Goal: Browse casually: Explore the website without a specific task or goal

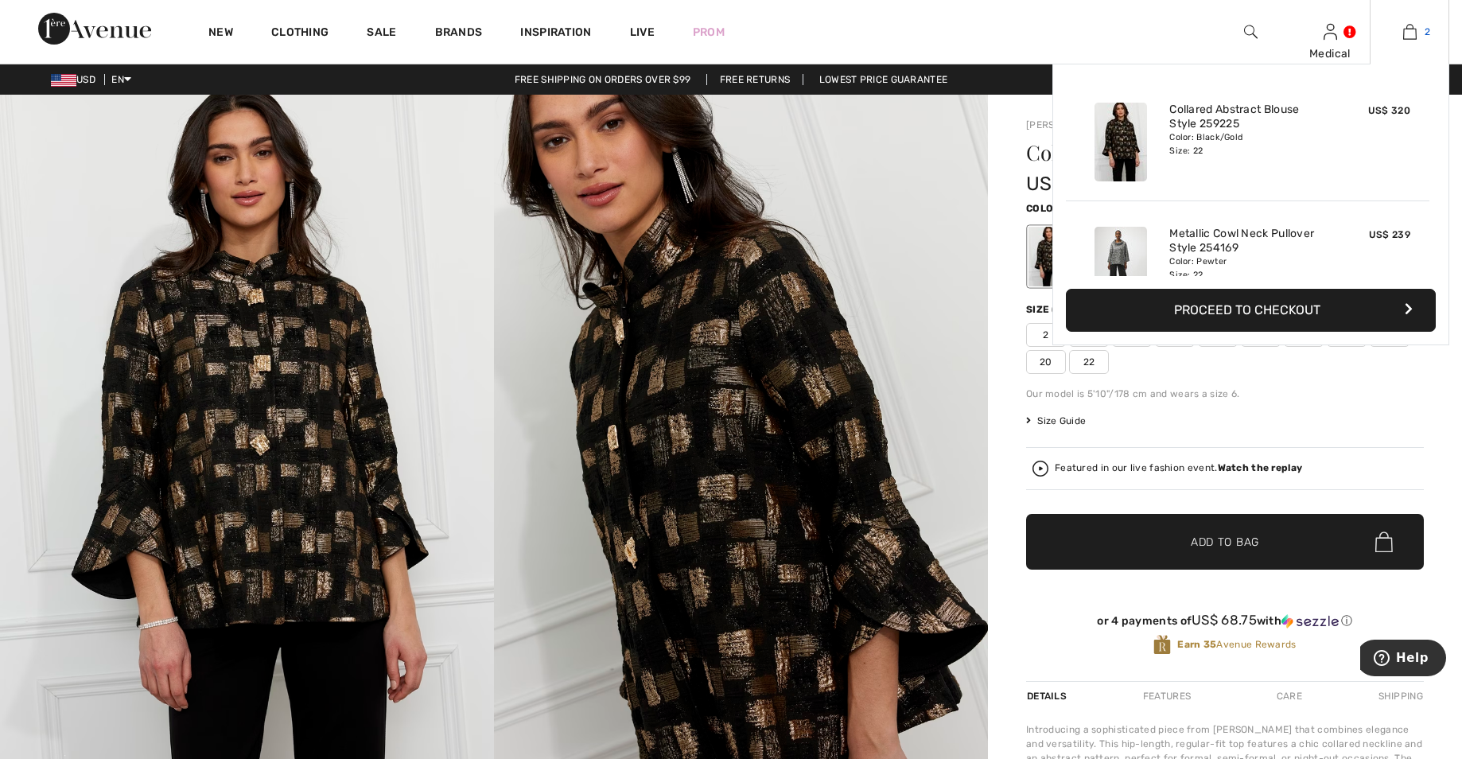
click at [1410, 35] on img at bounding box center [1410, 31] width 14 height 19
click at [1158, 247] on div at bounding box center [1120, 265] width 84 height 91
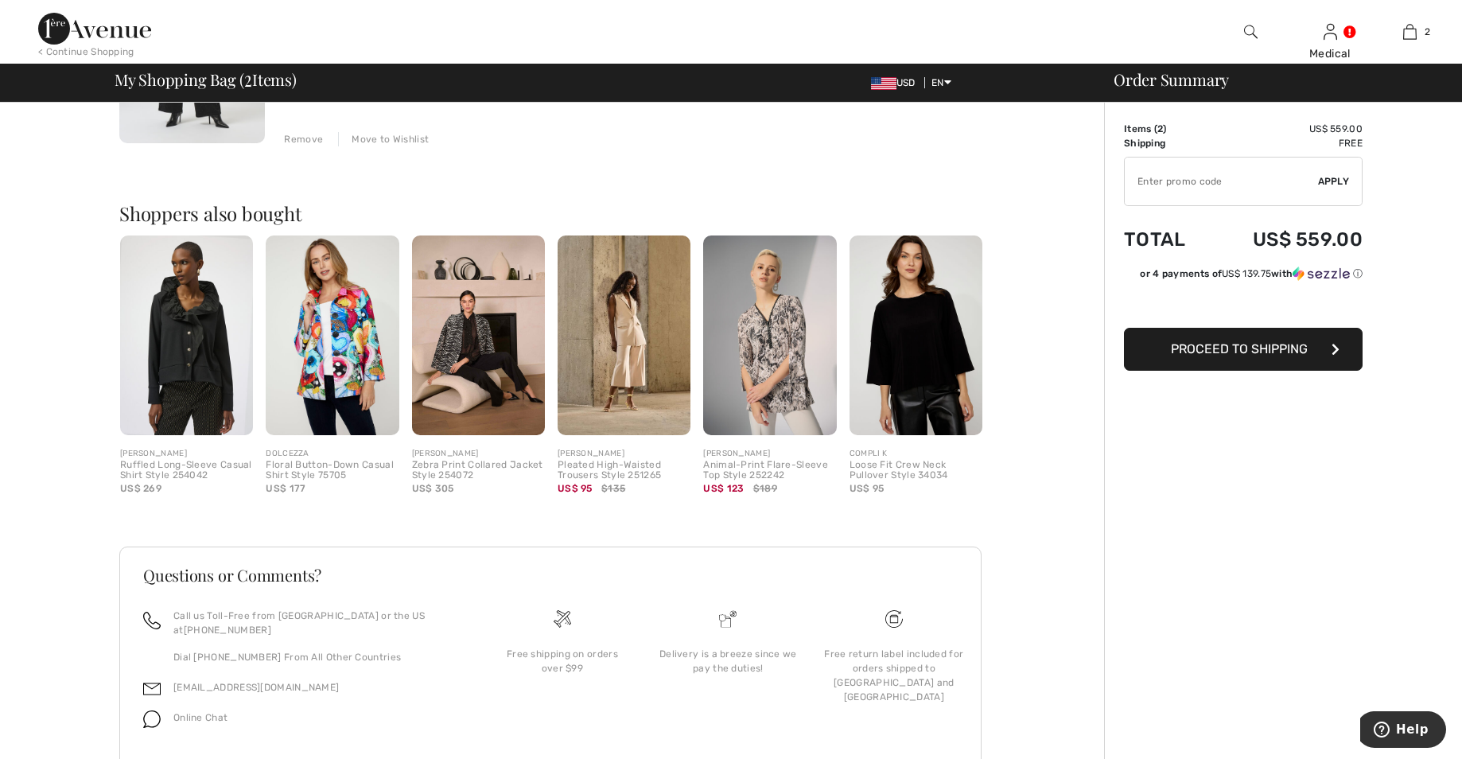
scroll to position [568, 0]
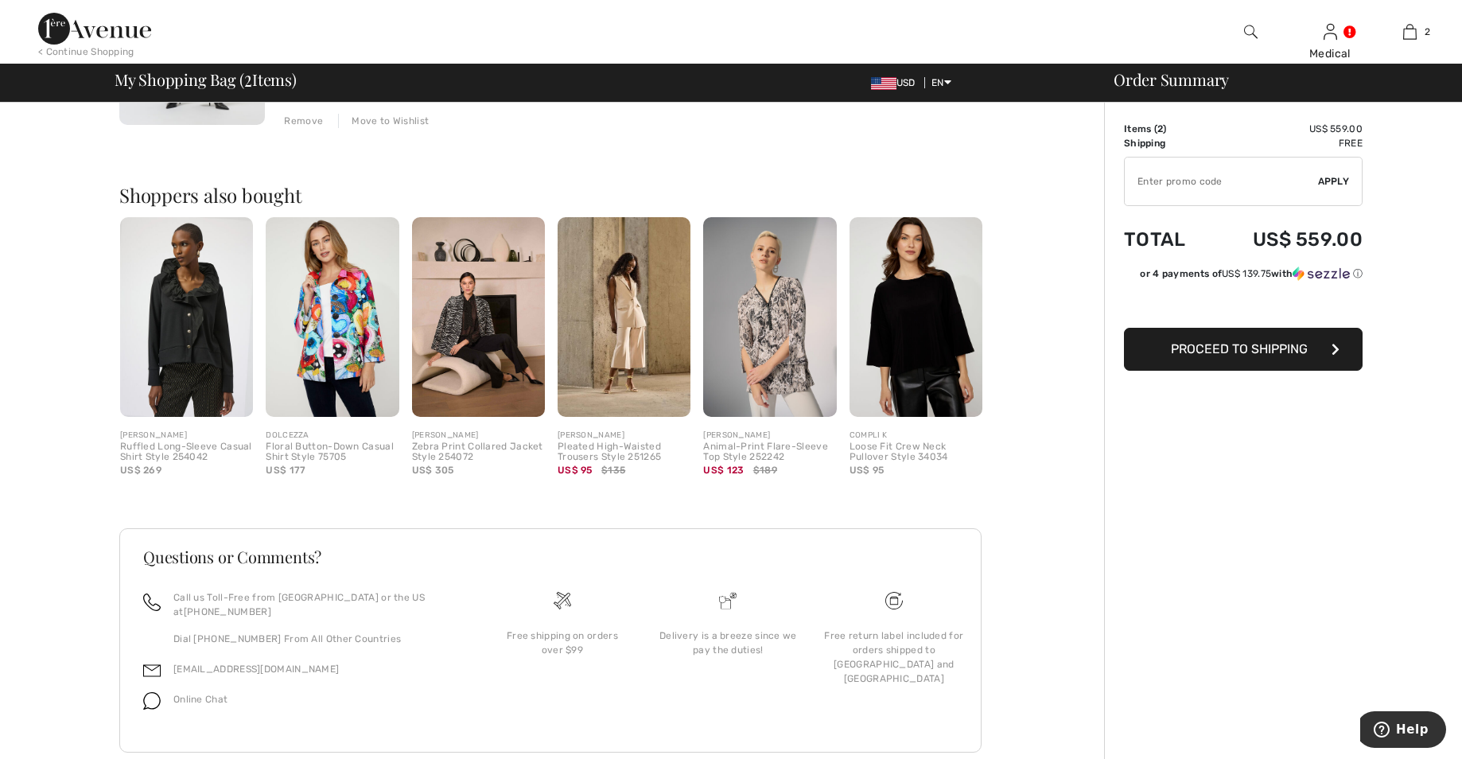
click at [468, 330] on img at bounding box center [478, 317] width 133 height 200
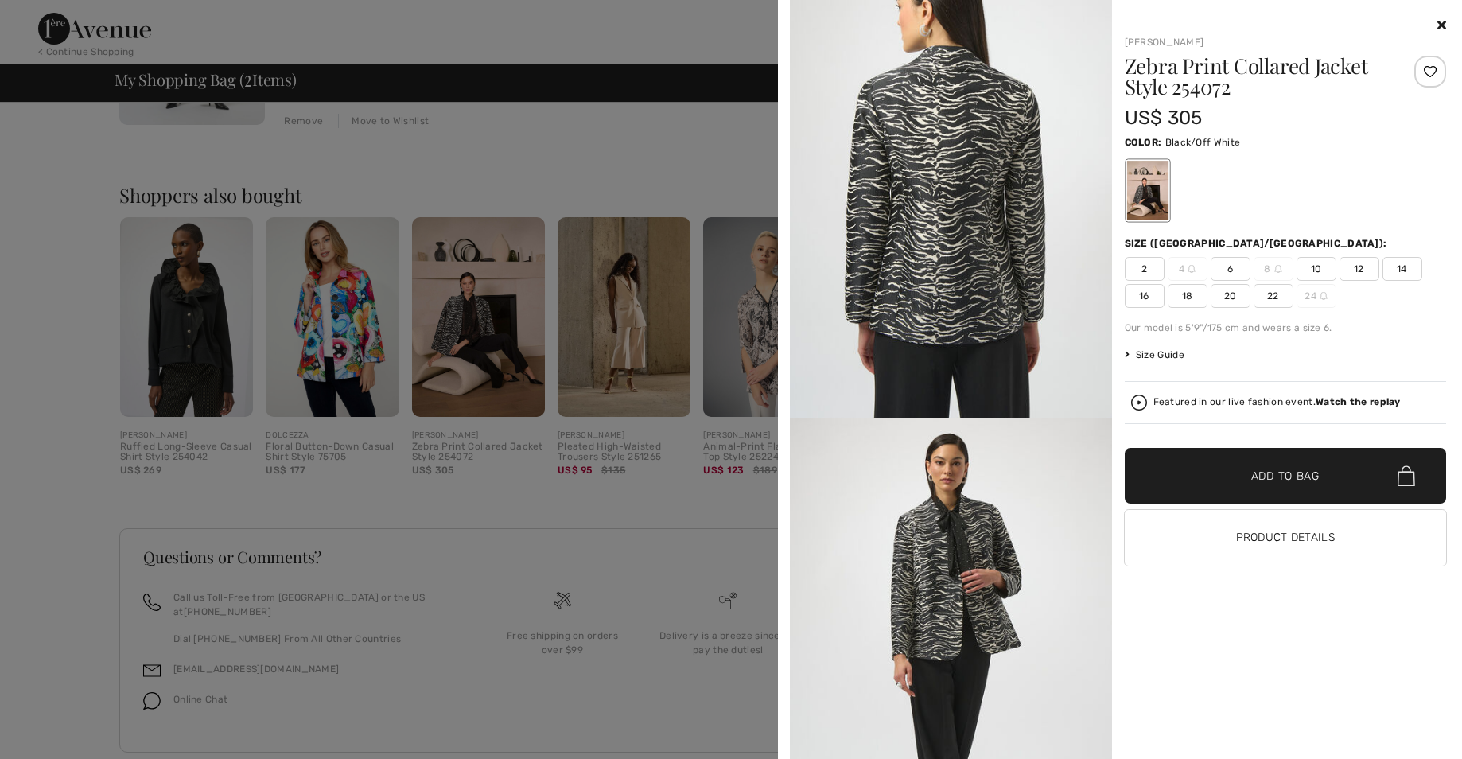
scroll to position [1269, 0]
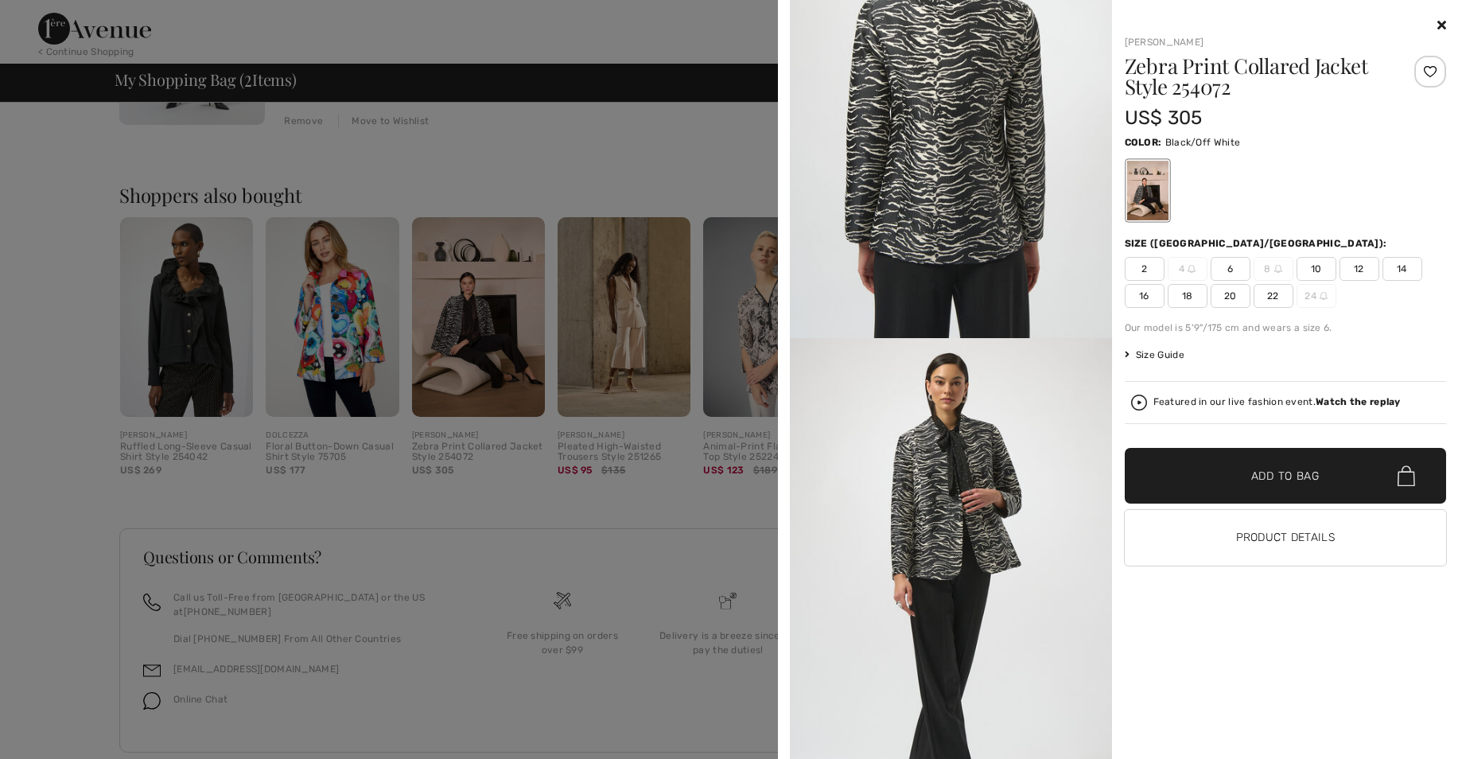
click at [215, 364] on div at bounding box center [731, 379] width 1462 height 759
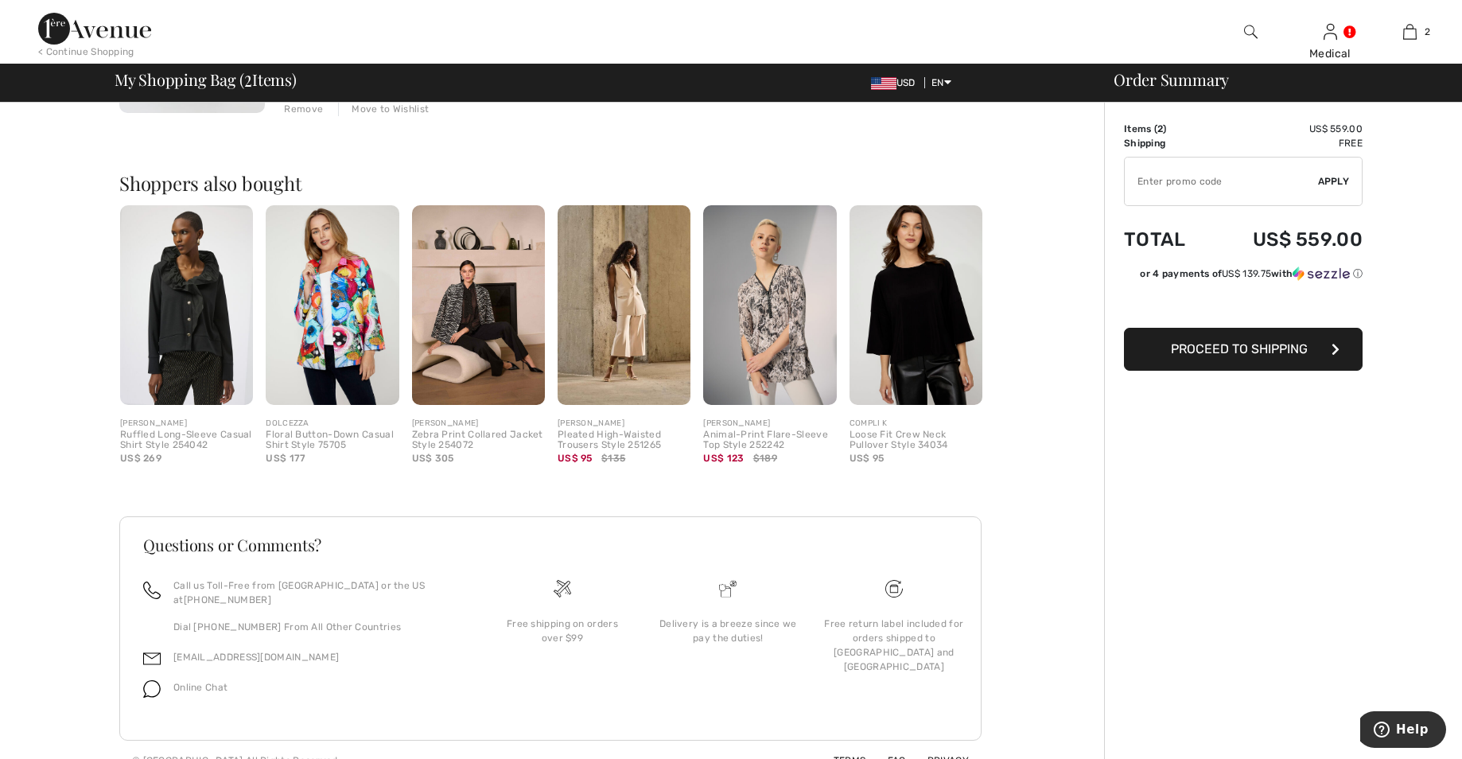
scroll to position [587, 0]
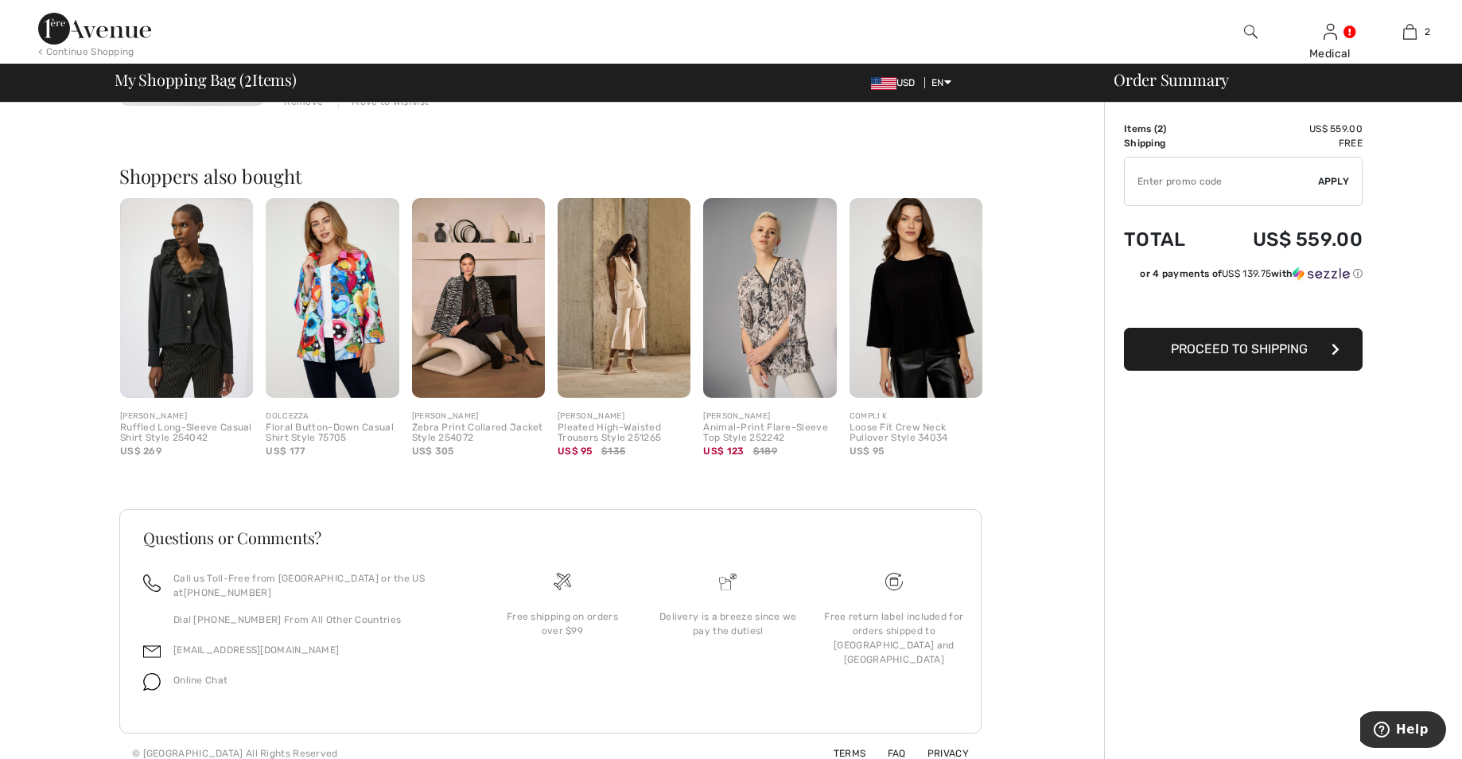
click at [353, 328] on img at bounding box center [332, 298] width 133 height 200
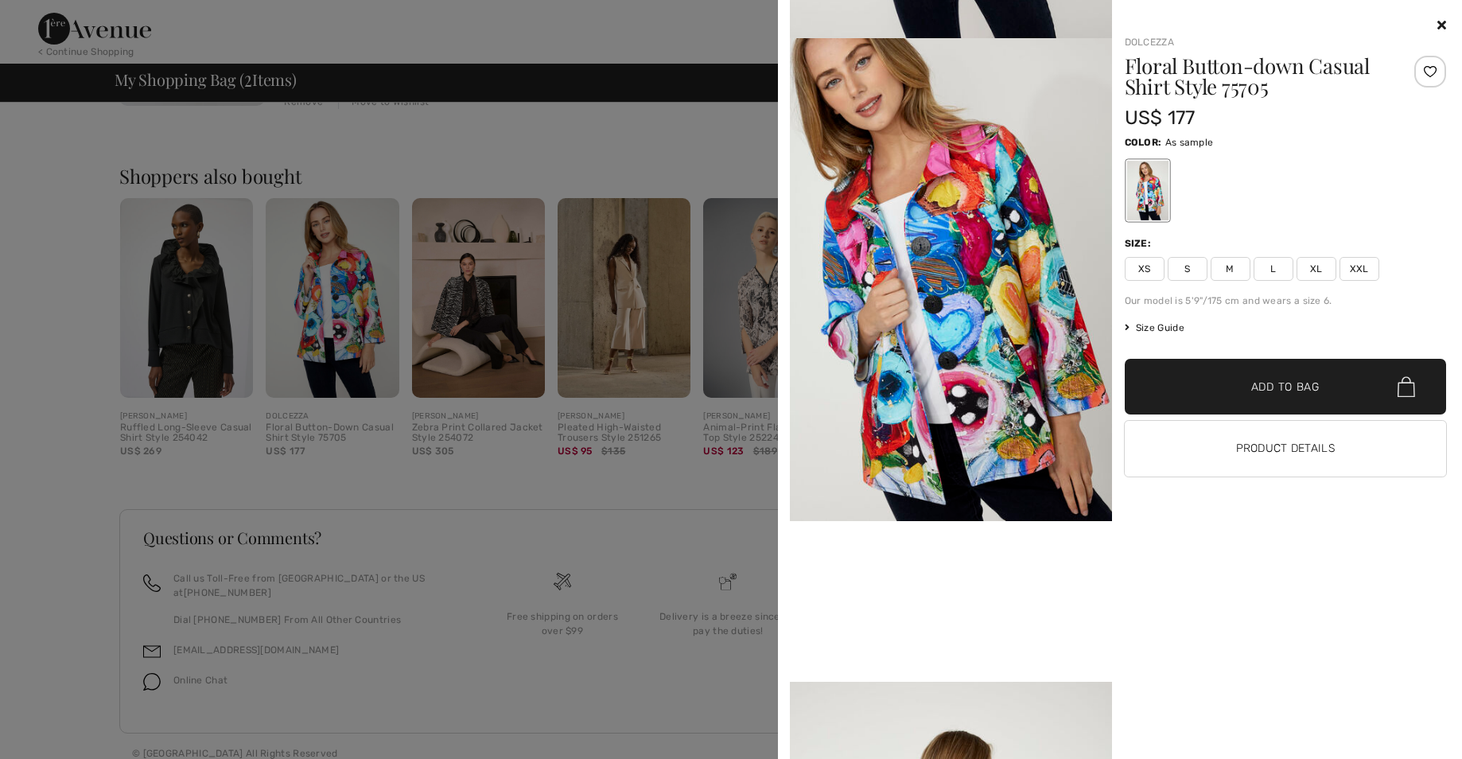
scroll to position [453, 0]
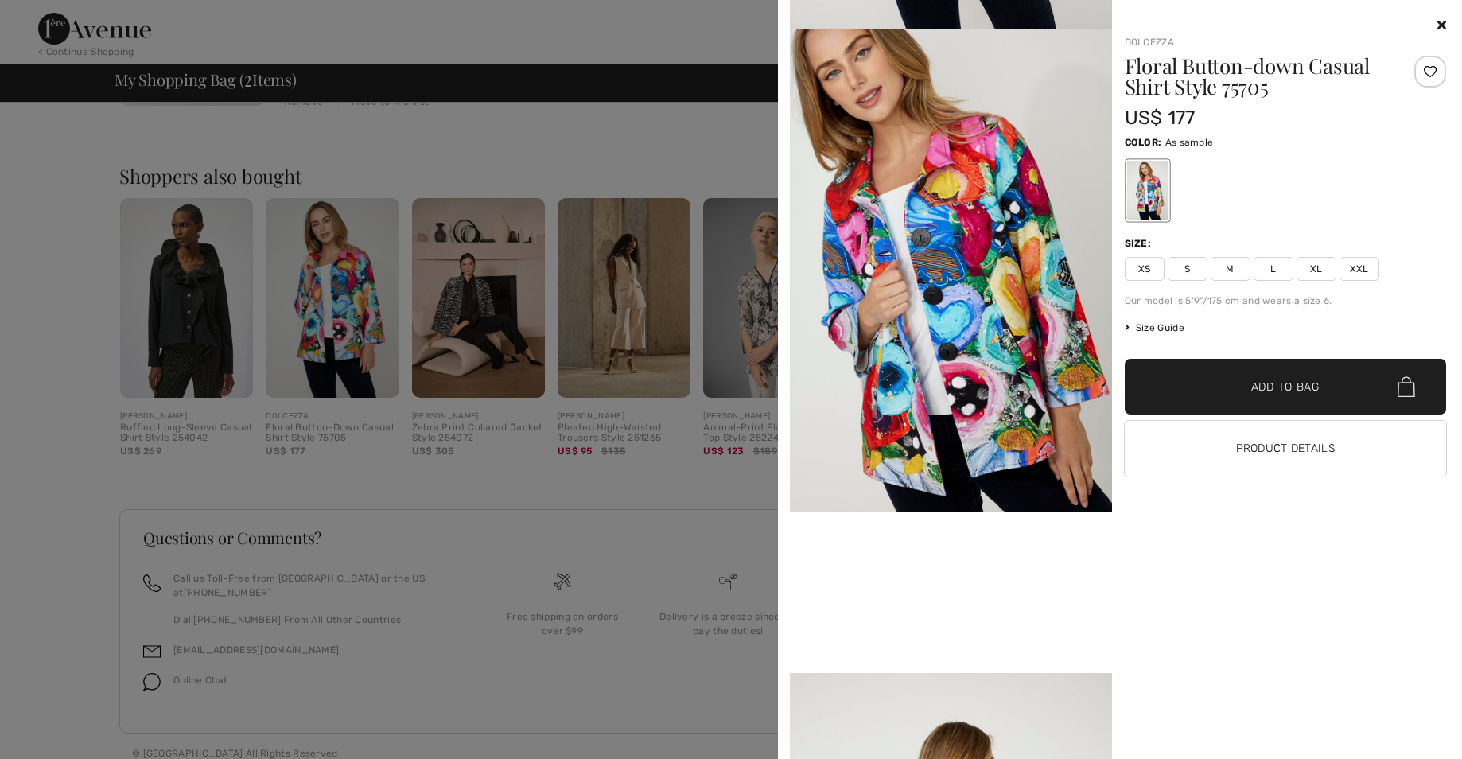
click at [963, 308] on img at bounding box center [951, 270] width 322 height 483
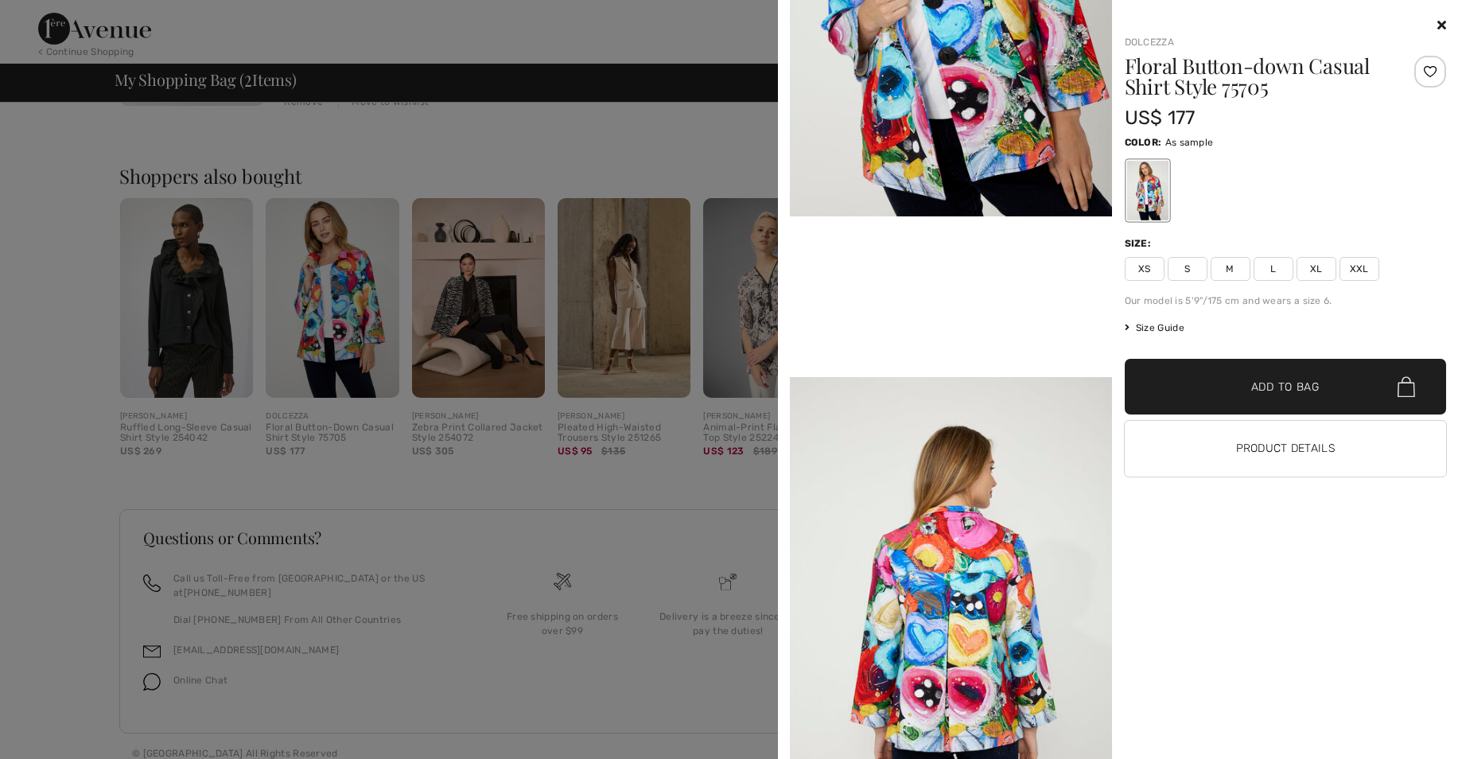
scroll to position [641, 0]
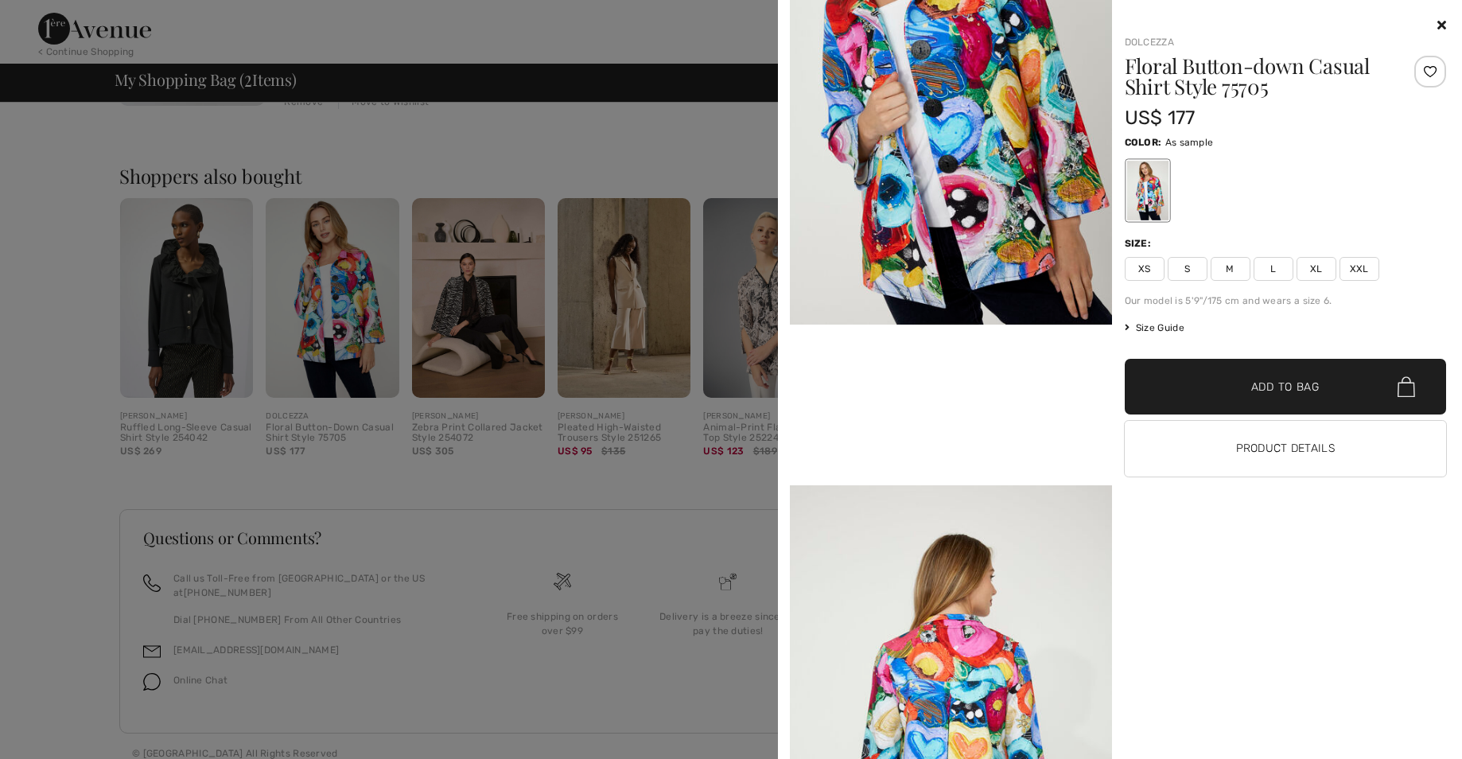
click at [60, 41] on div at bounding box center [731, 379] width 1462 height 759
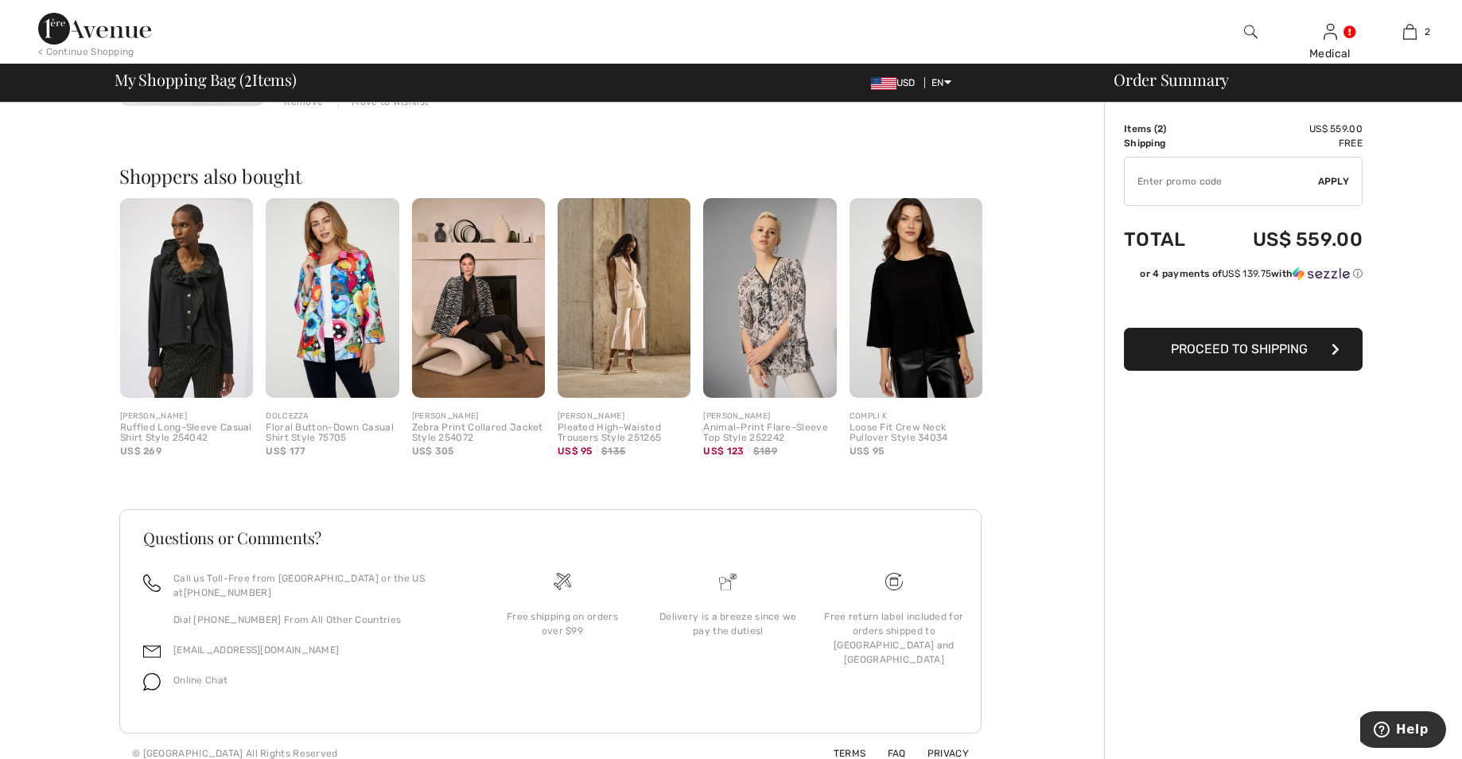
click at [74, 33] on img at bounding box center [94, 29] width 113 height 32
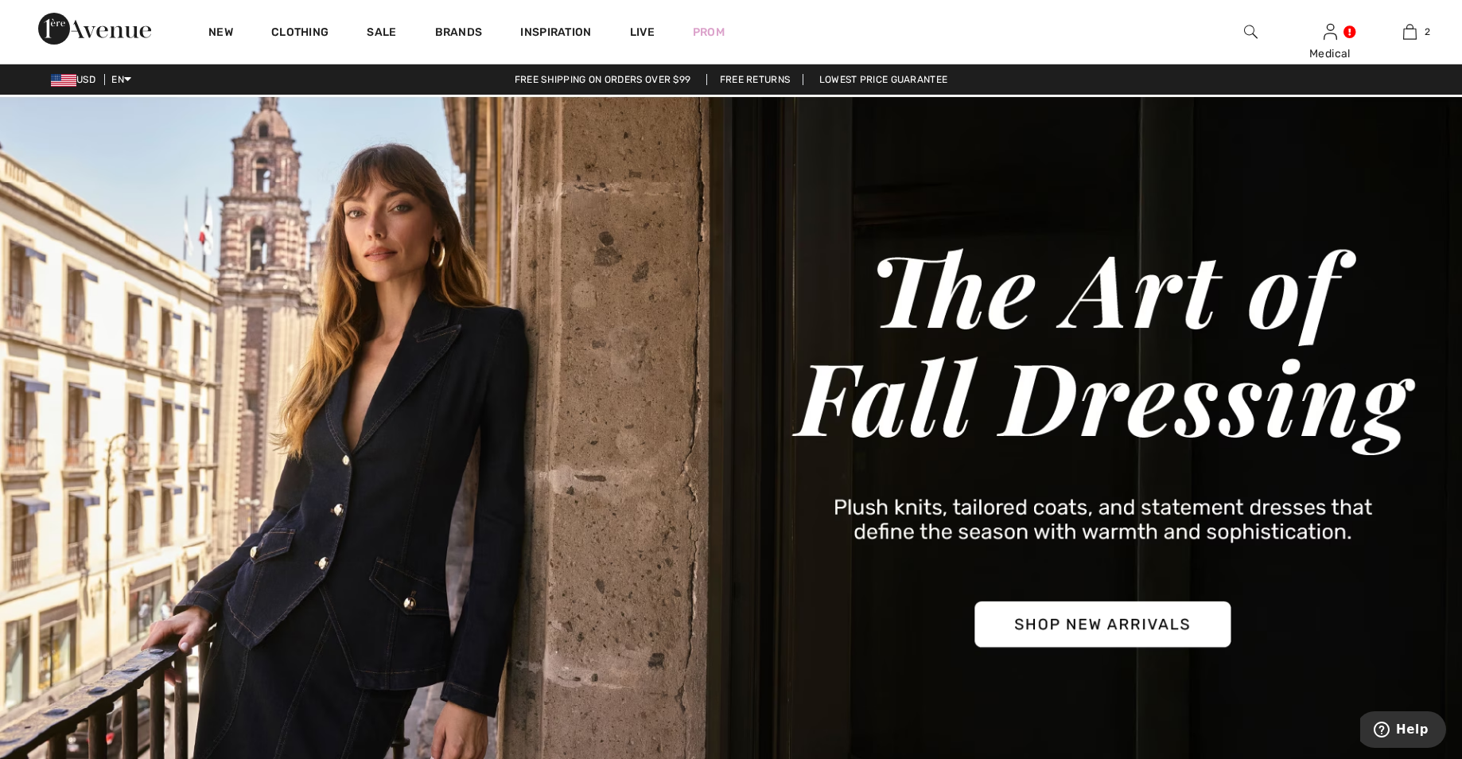
click at [1152, 632] on img at bounding box center [731, 445] width 1462 height 701
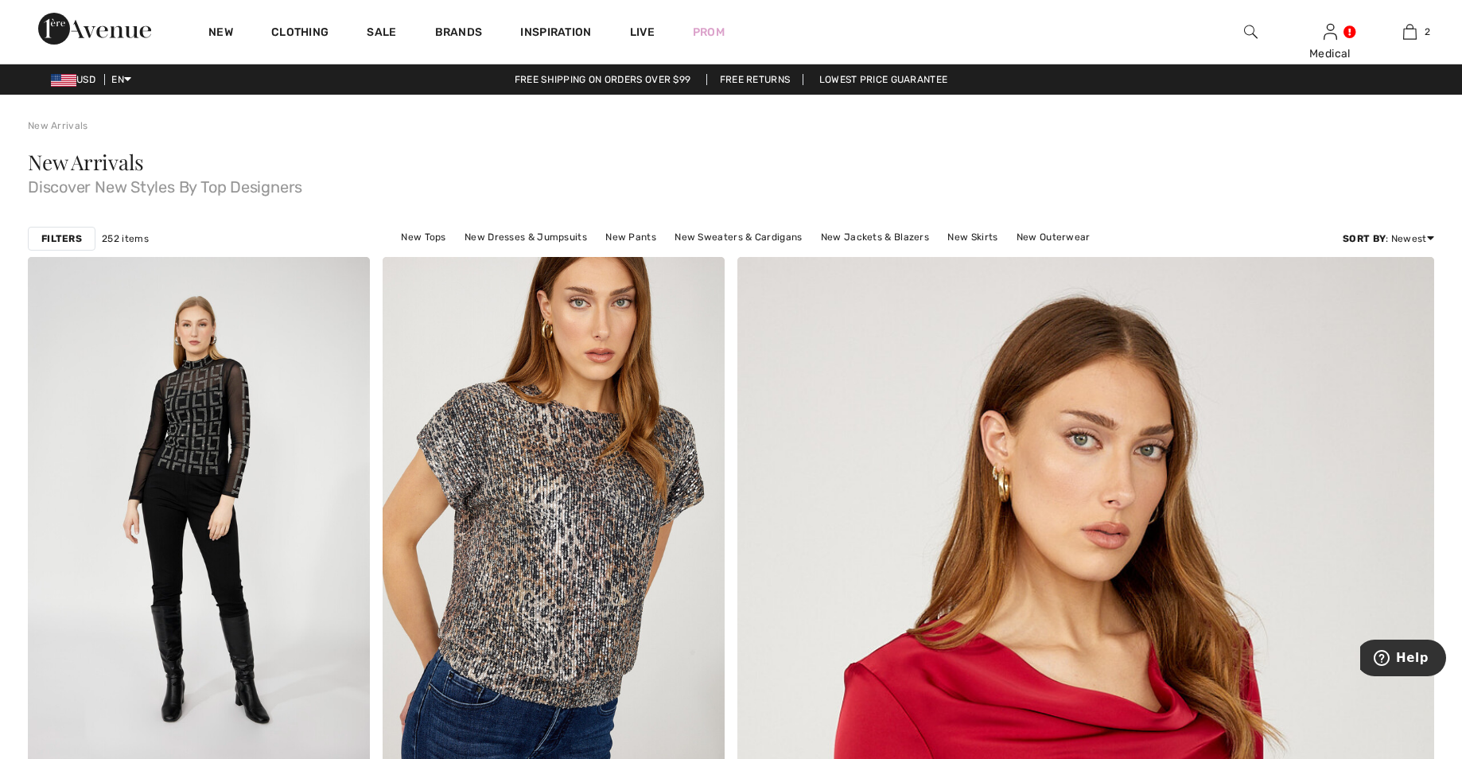
checkbox input "true"
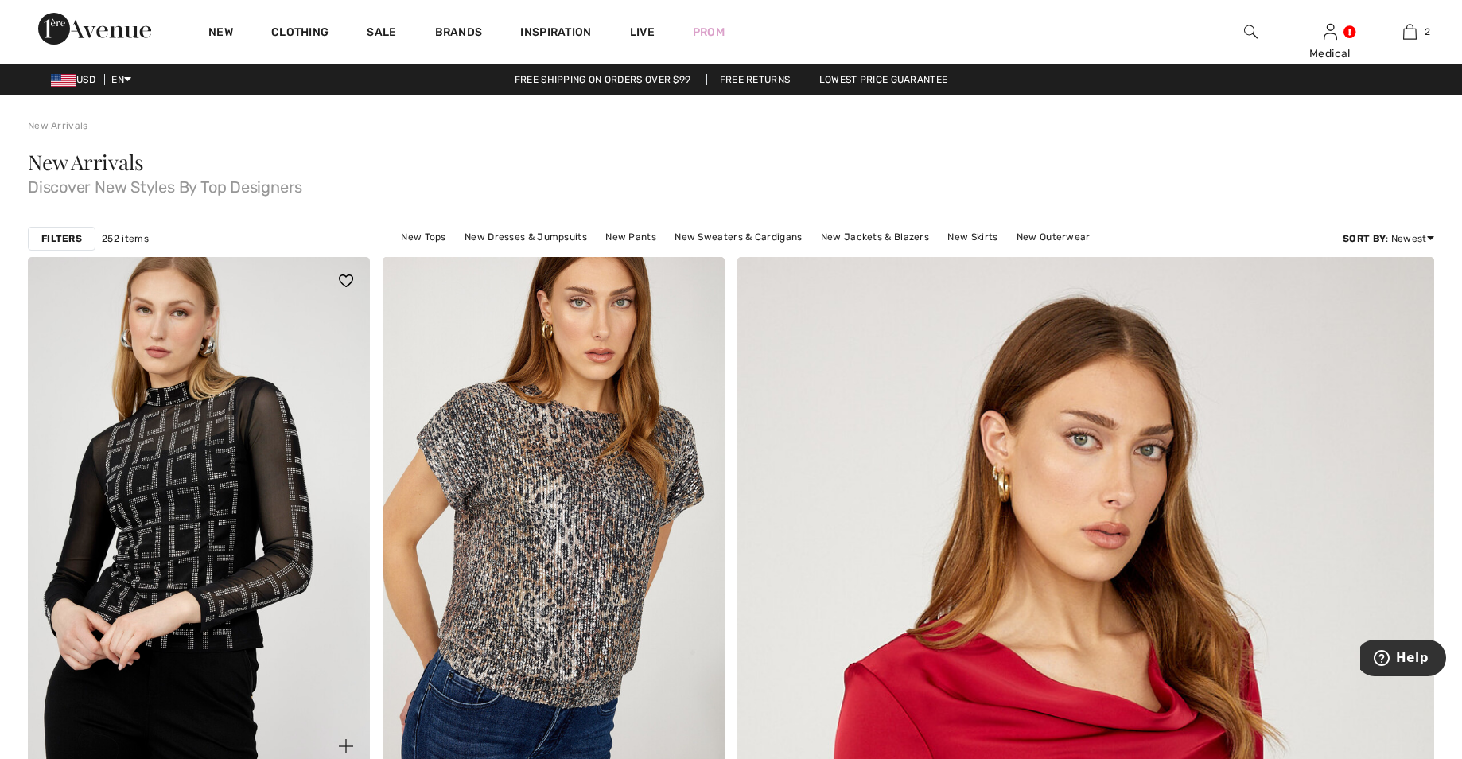
click at [182, 480] on img at bounding box center [199, 513] width 342 height 513
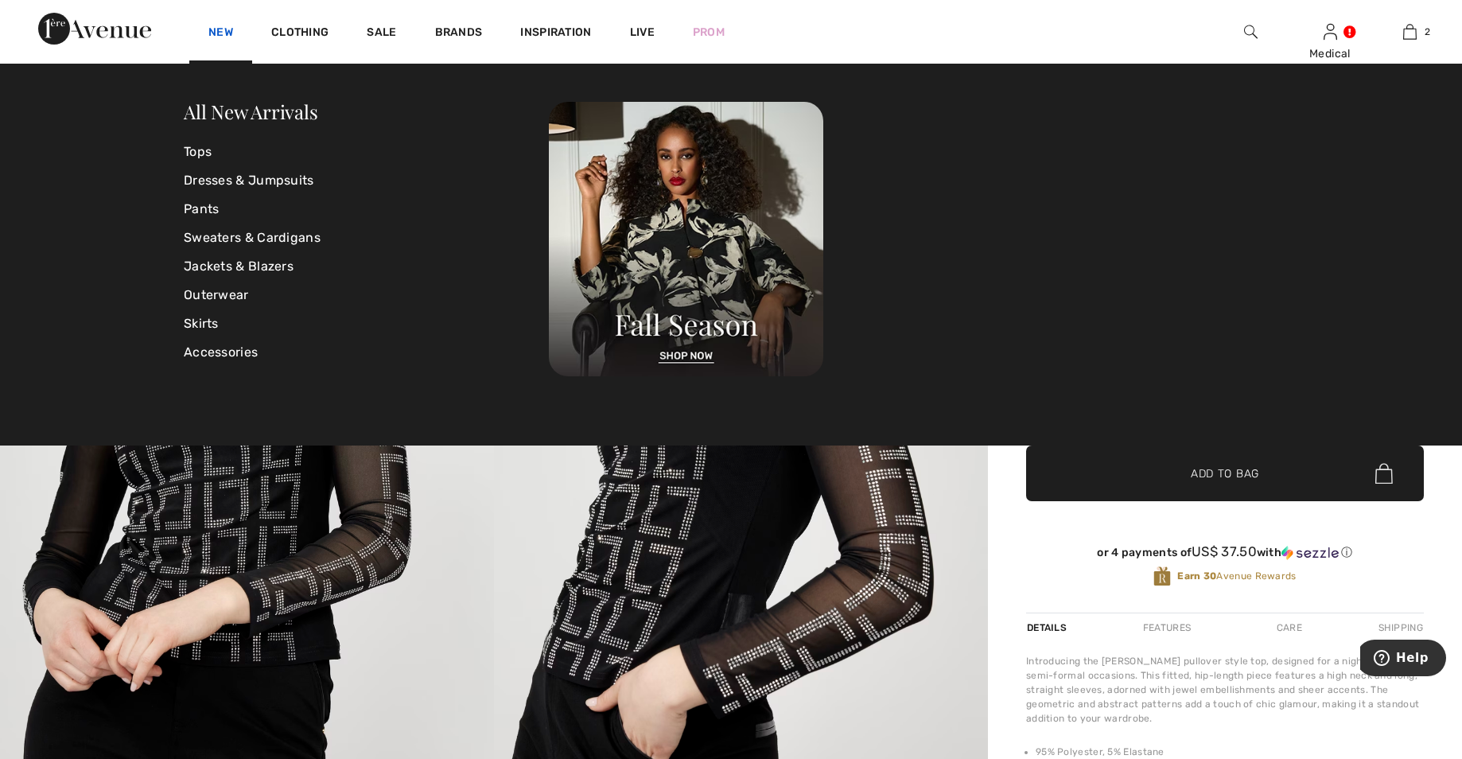
click at [222, 37] on link "New" at bounding box center [220, 33] width 25 height 17
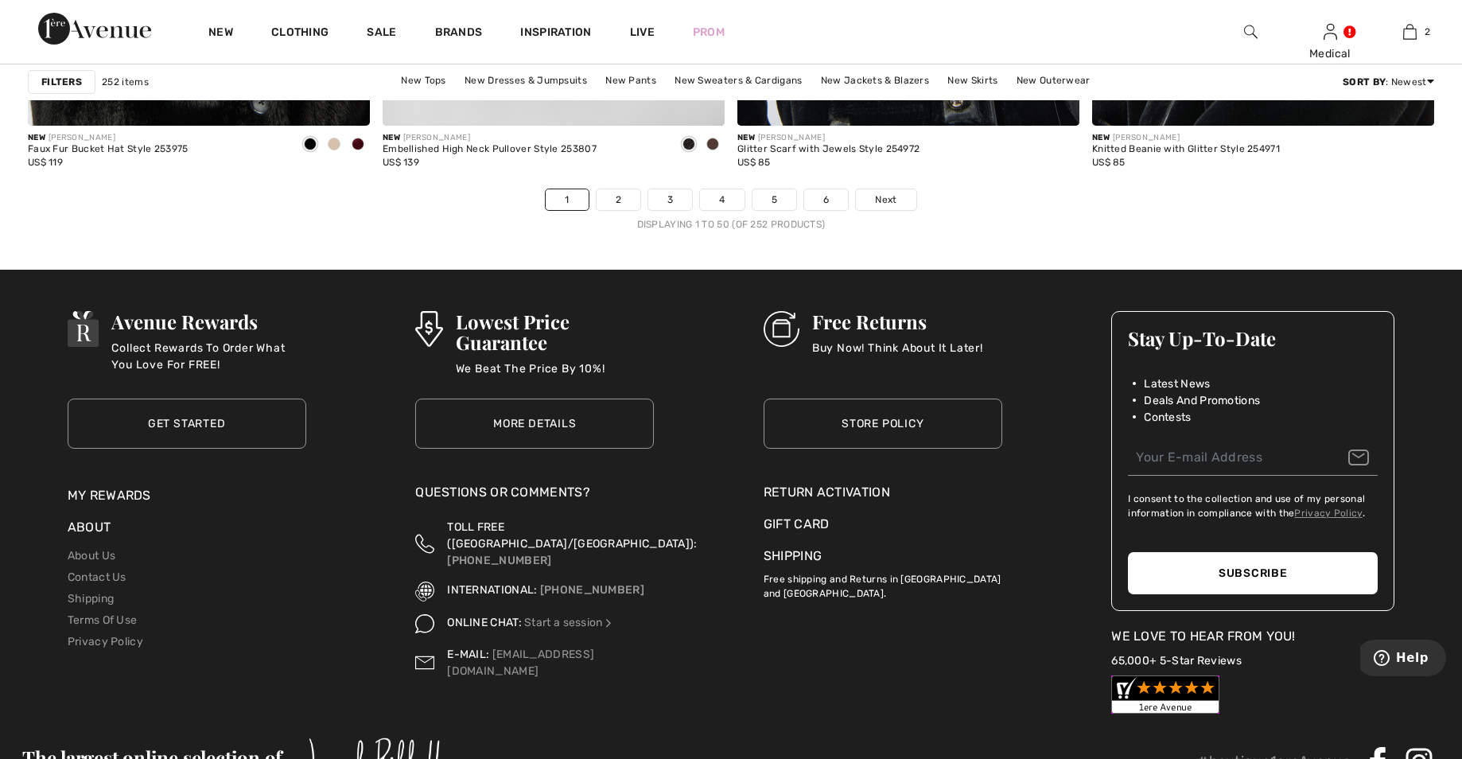
scroll to position [8599, 0]
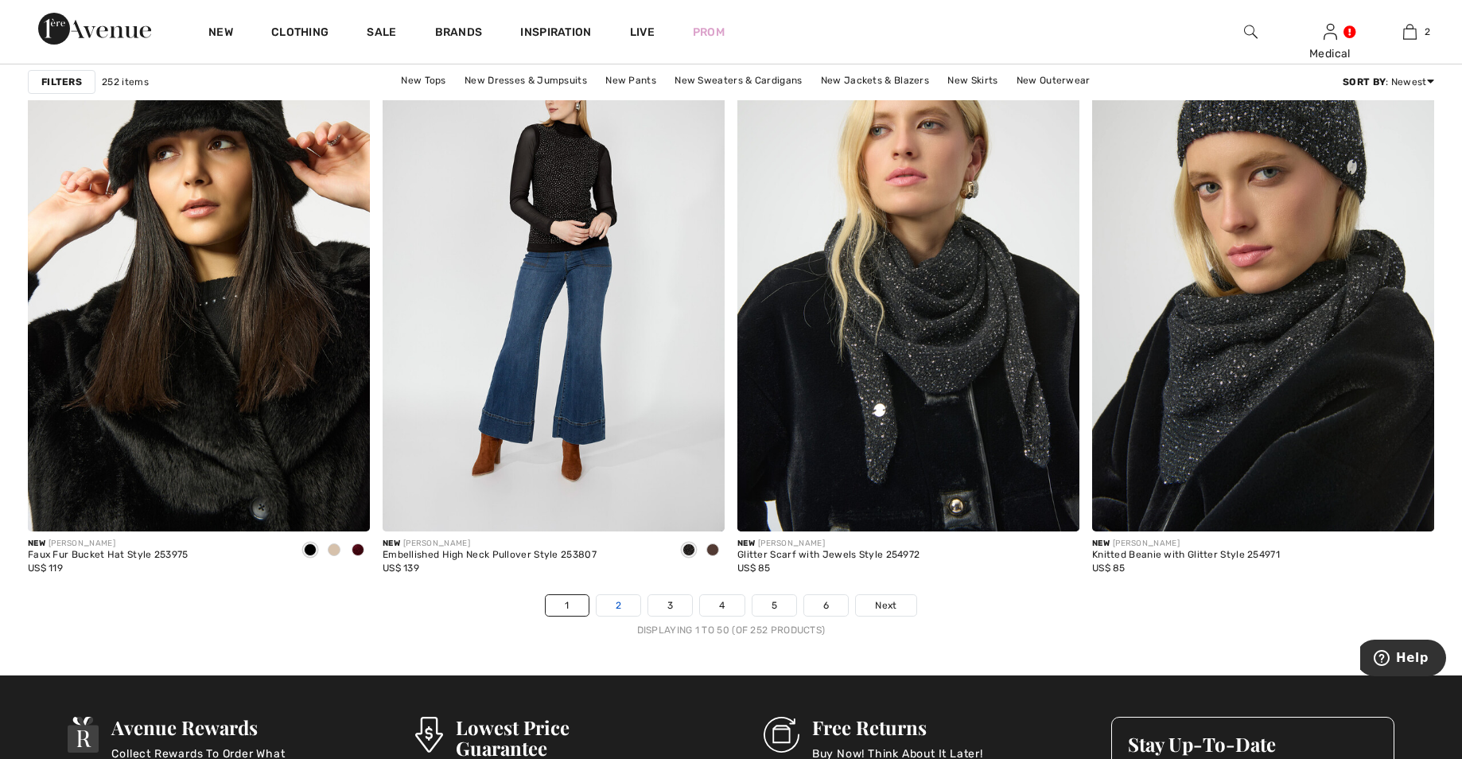
click at [621, 610] on link "2" at bounding box center [619, 605] width 44 height 21
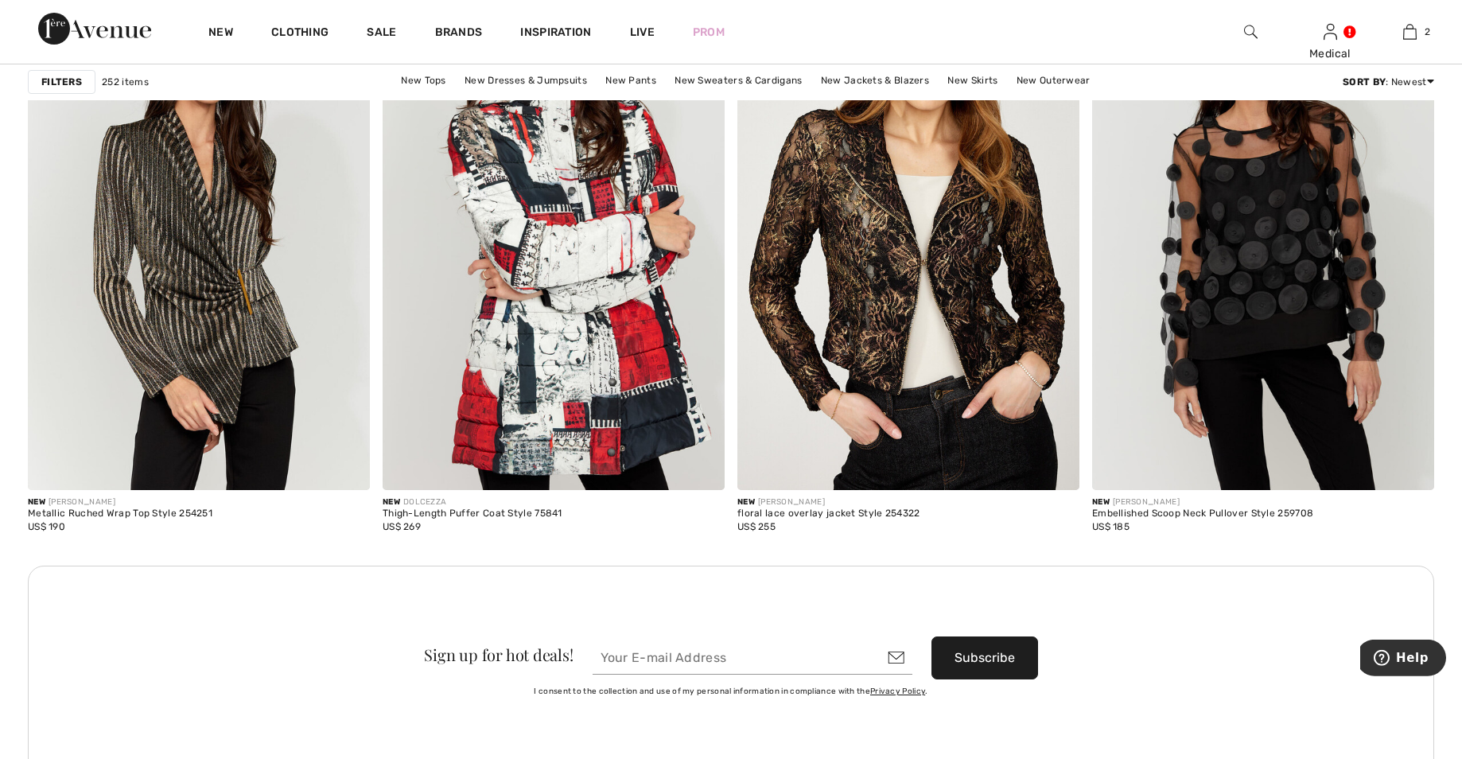
scroll to position [3813, 0]
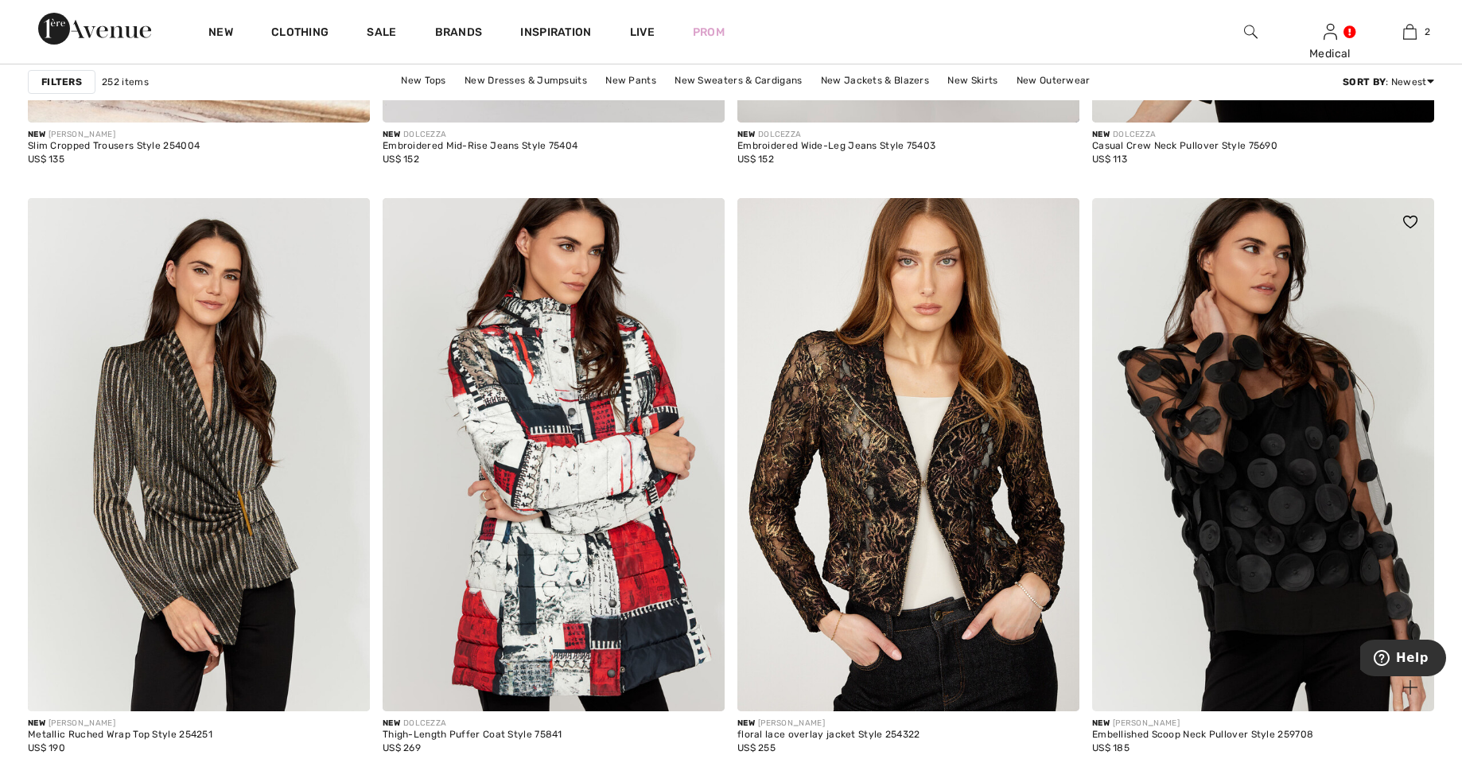
click at [1273, 457] on img at bounding box center [1263, 454] width 342 height 513
